Goal: Transaction & Acquisition: Book appointment/travel/reservation

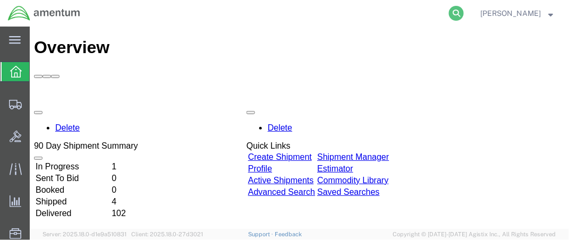
click at [464, 14] on icon at bounding box center [456, 13] width 15 height 15
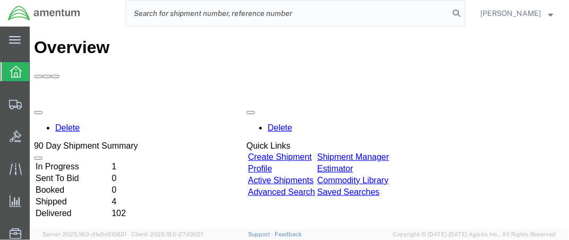
click at [201, 17] on input "search" at bounding box center [287, 14] width 323 height 26
paste input "DCO-25253-168034"
click at [464, 14] on icon at bounding box center [456, 13] width 15 height 15
type input "DCO-25253-168034"
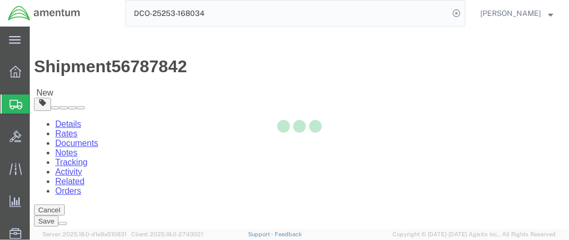
select select "42654"
select select
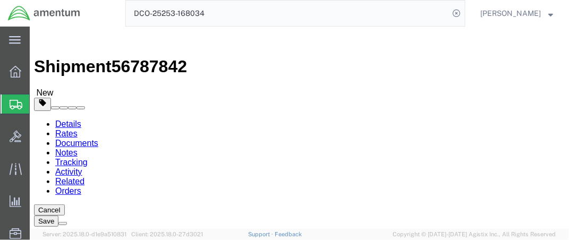
click button "Rate Shipment"
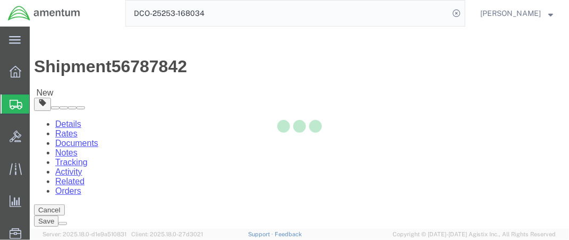
select select "42654"
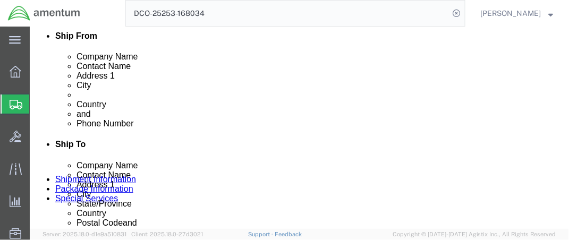
scroll to position [319, 0]
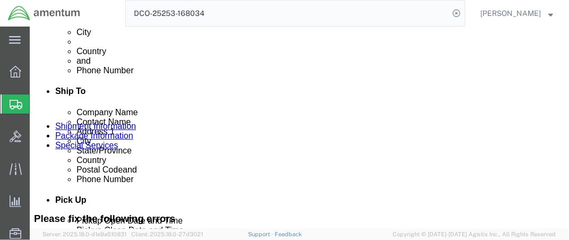
click input "402.479.4187"
click input "402479.4187"
type input "4024794187"
click button "Rate Shipment"
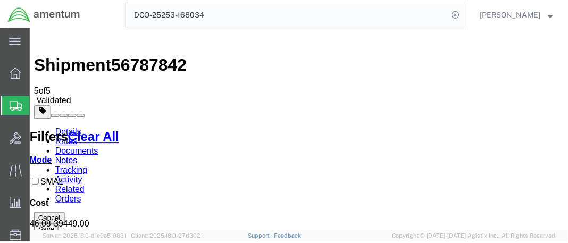
scroll to position [0, 0]
